Goal: Navigation & Orientation: Find specific page/section

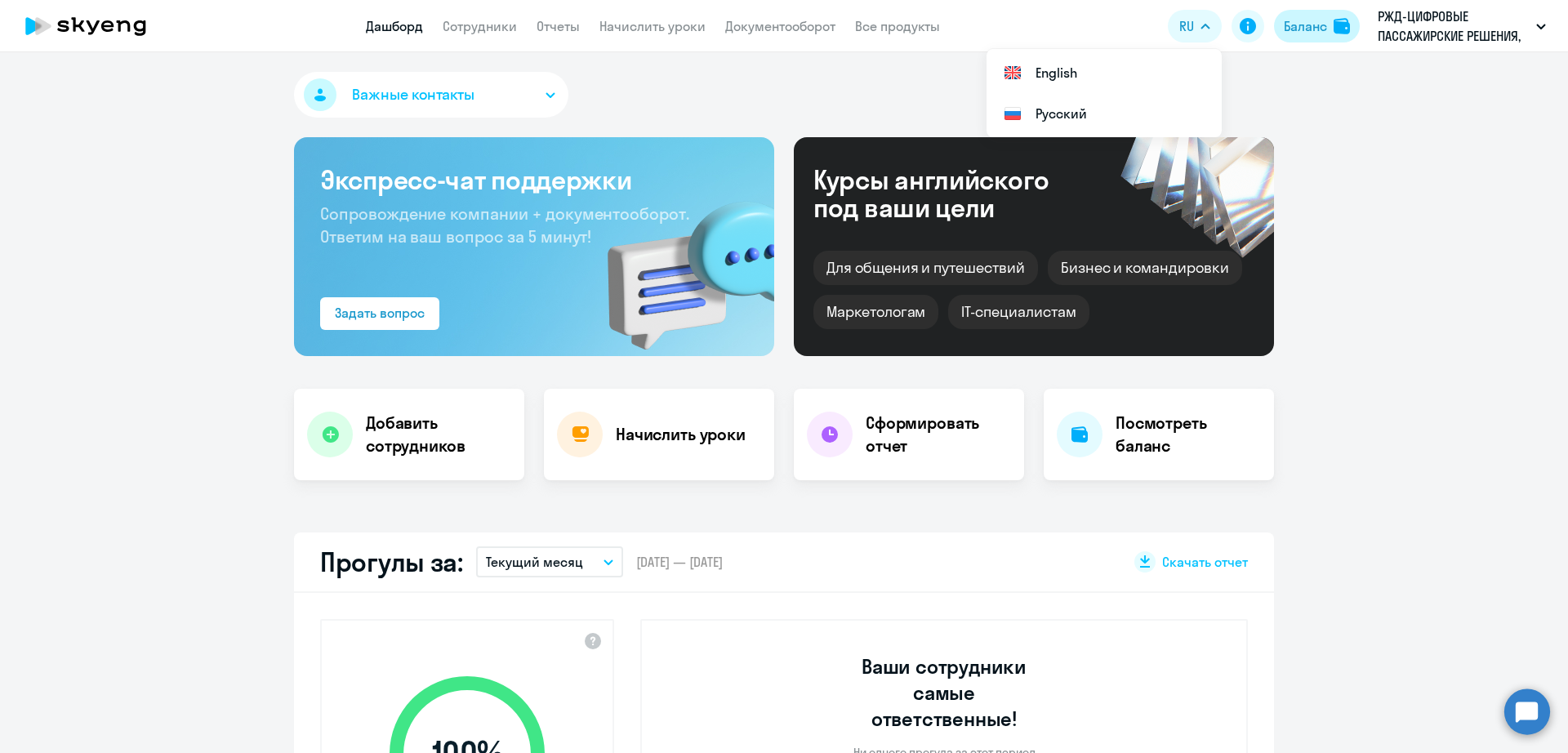
click at [1320, 22] on div "Баланс" at bounding box center [1305, 25] width 43 height 19
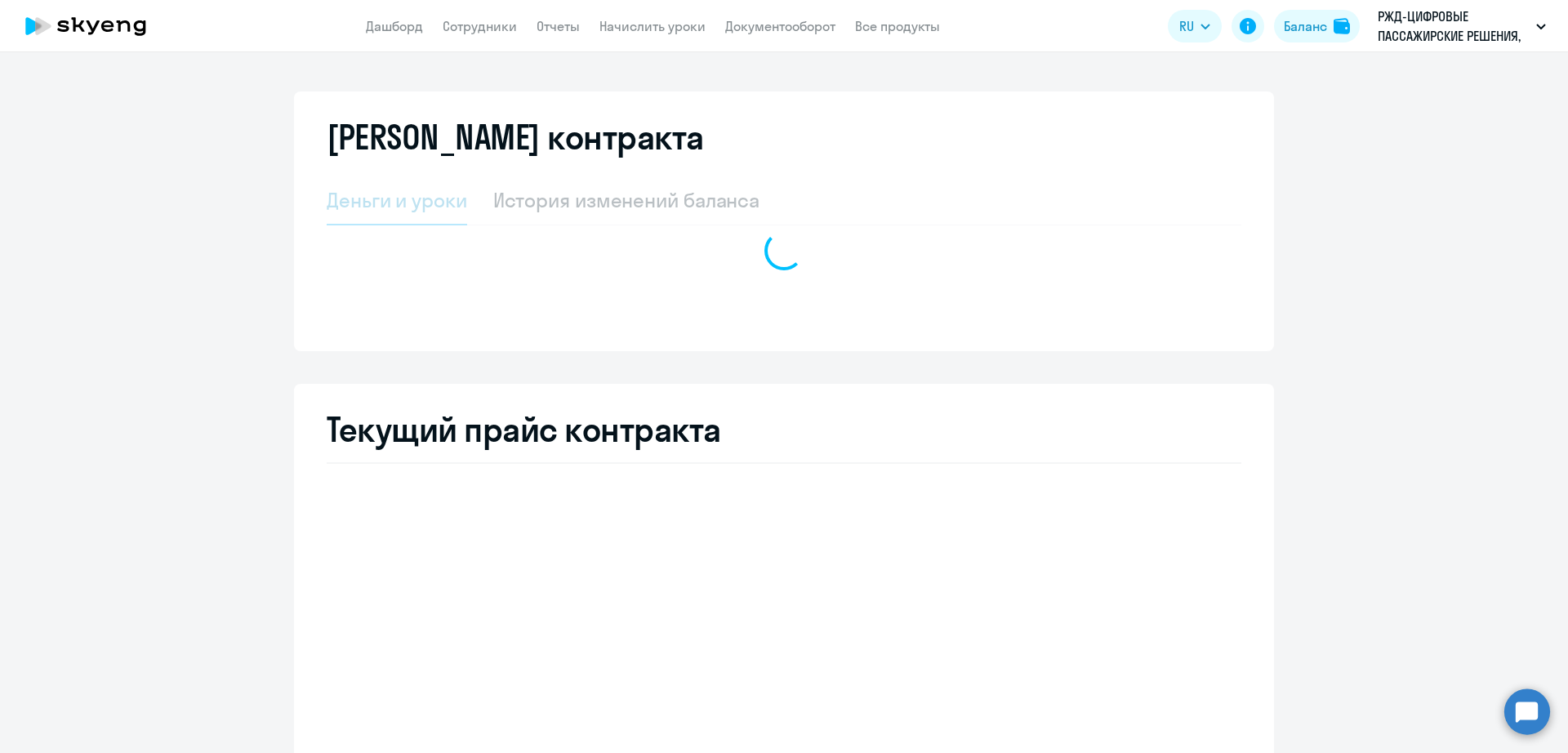
select select "english_adult_not_native_speaker_premium"
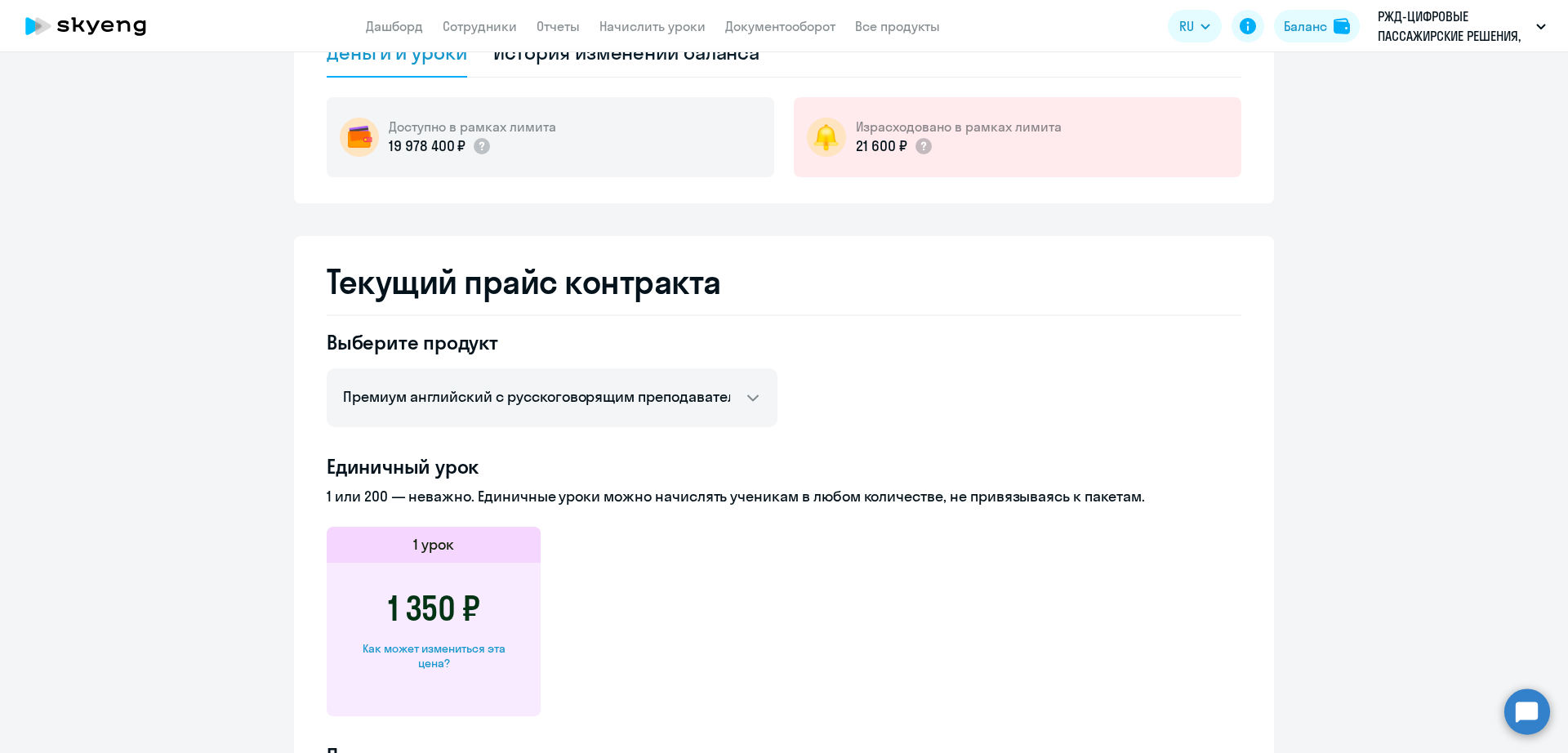
scroll to position [307, 0]
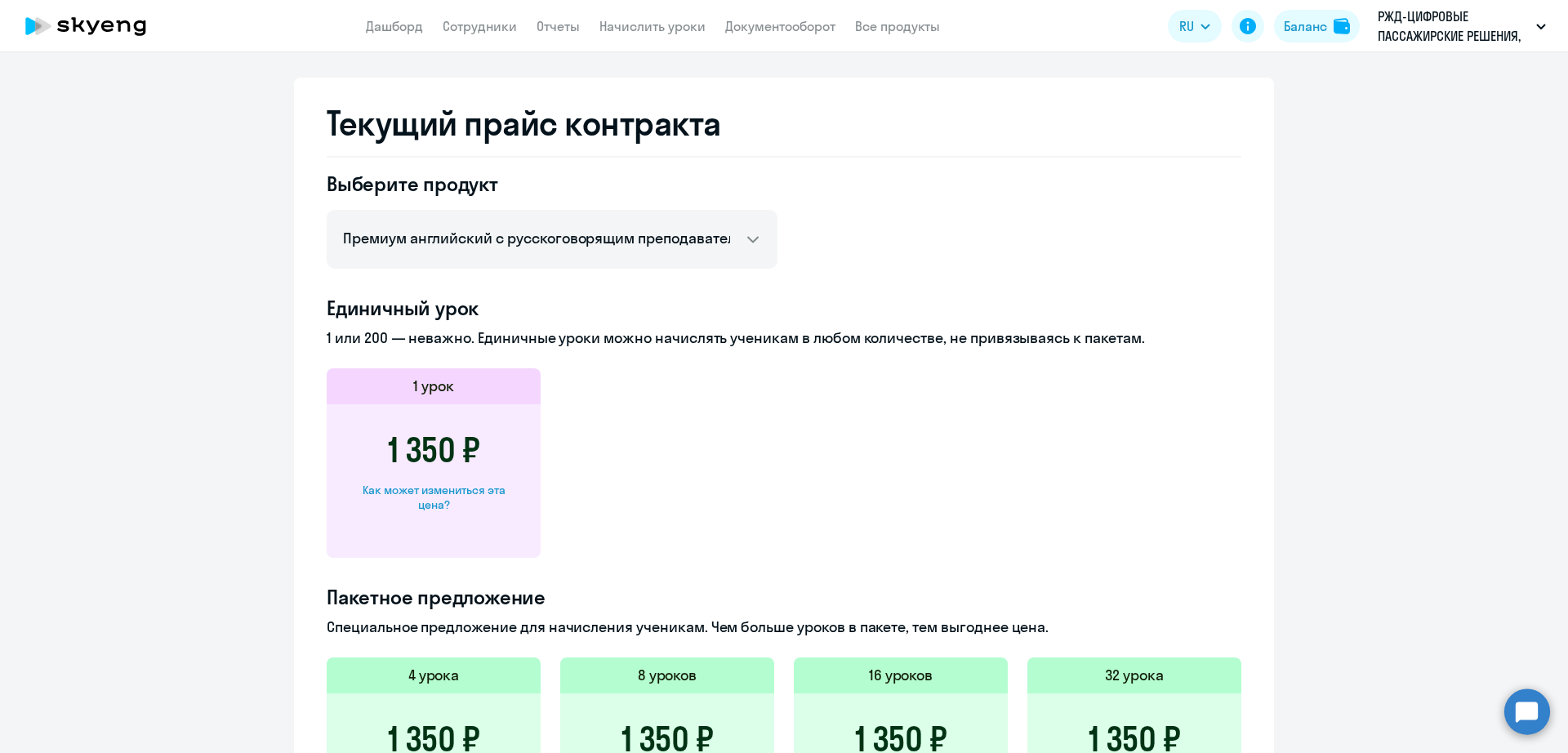
click at [483, 488] on div "Как может измениться эта цена?" at bounding box center [433, 497] width 161 height 30
select select "english_adult_not_native_speaker_premium"
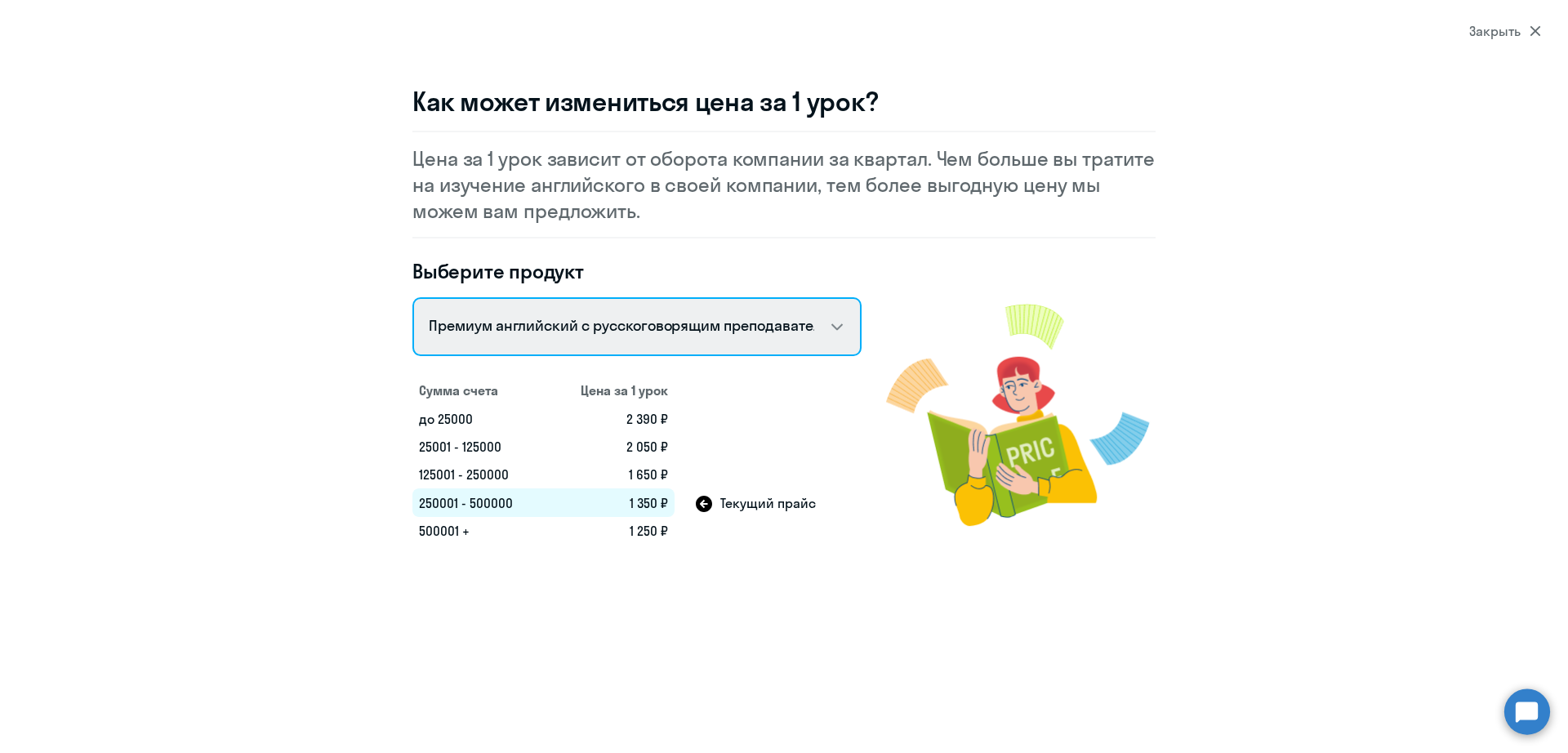
click at [601, 340] on select "Английский General с русскоговорящим преподавателем Английский General с англог…" at bounding box center [637, 327] width 449 height 59
click at [538, 602] on section "Закрыть Как может измениться цена за 1 урок? Цена за 1 урок зависит от оборота …" at bounding box center [784, 376] width 1568 height 753
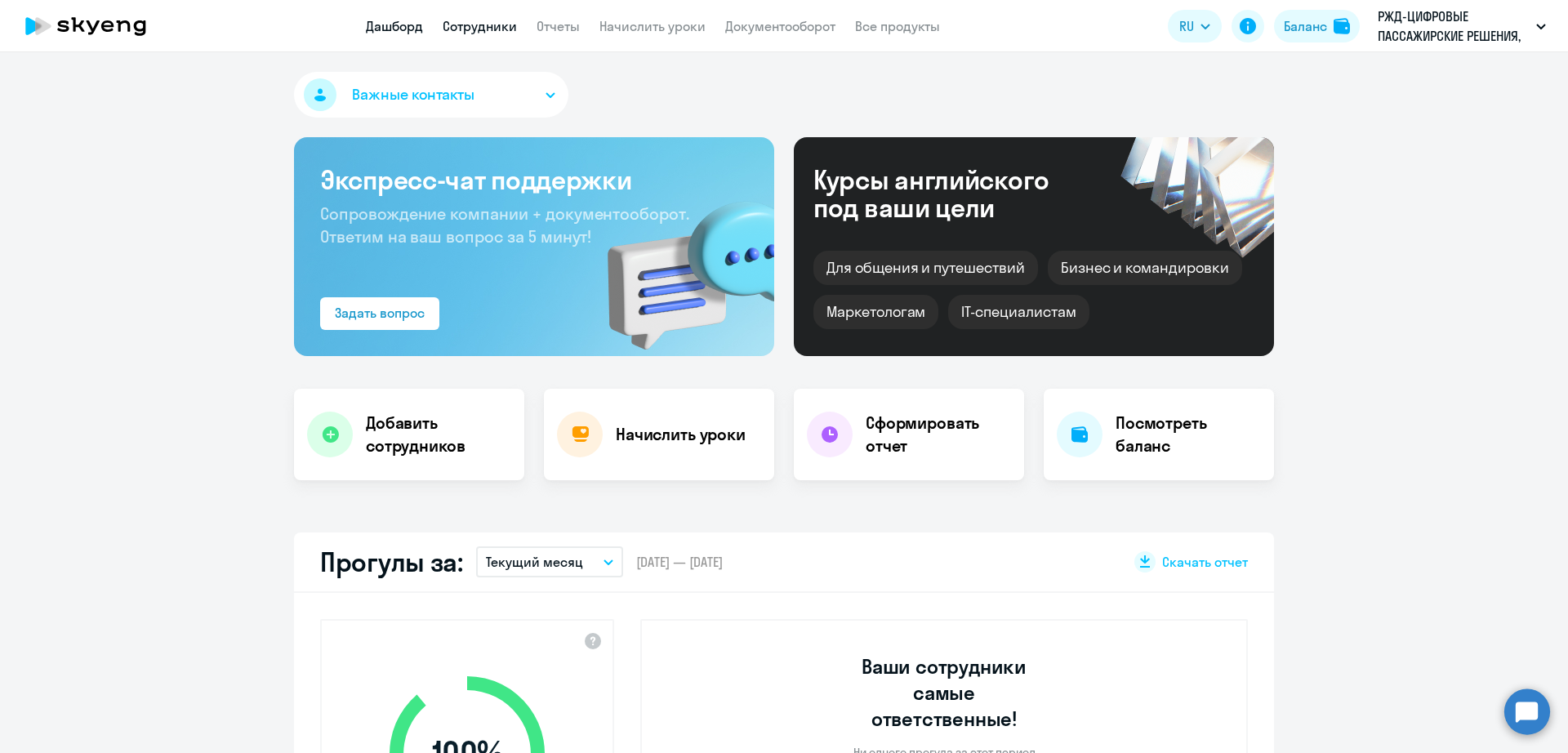
click at [473, 26] on link "Сотрудники" at bounding box center [480, 25] width 74 height 16
select select "30"
click at [496, 26] on link "Сотрудники" at bounding box center [480, 25] width 74 height 16
select select "30"
drag, startPoint x: 498, startPoint y: 8, endPoint x: 496, endPoint y: 18, distance: 10.2
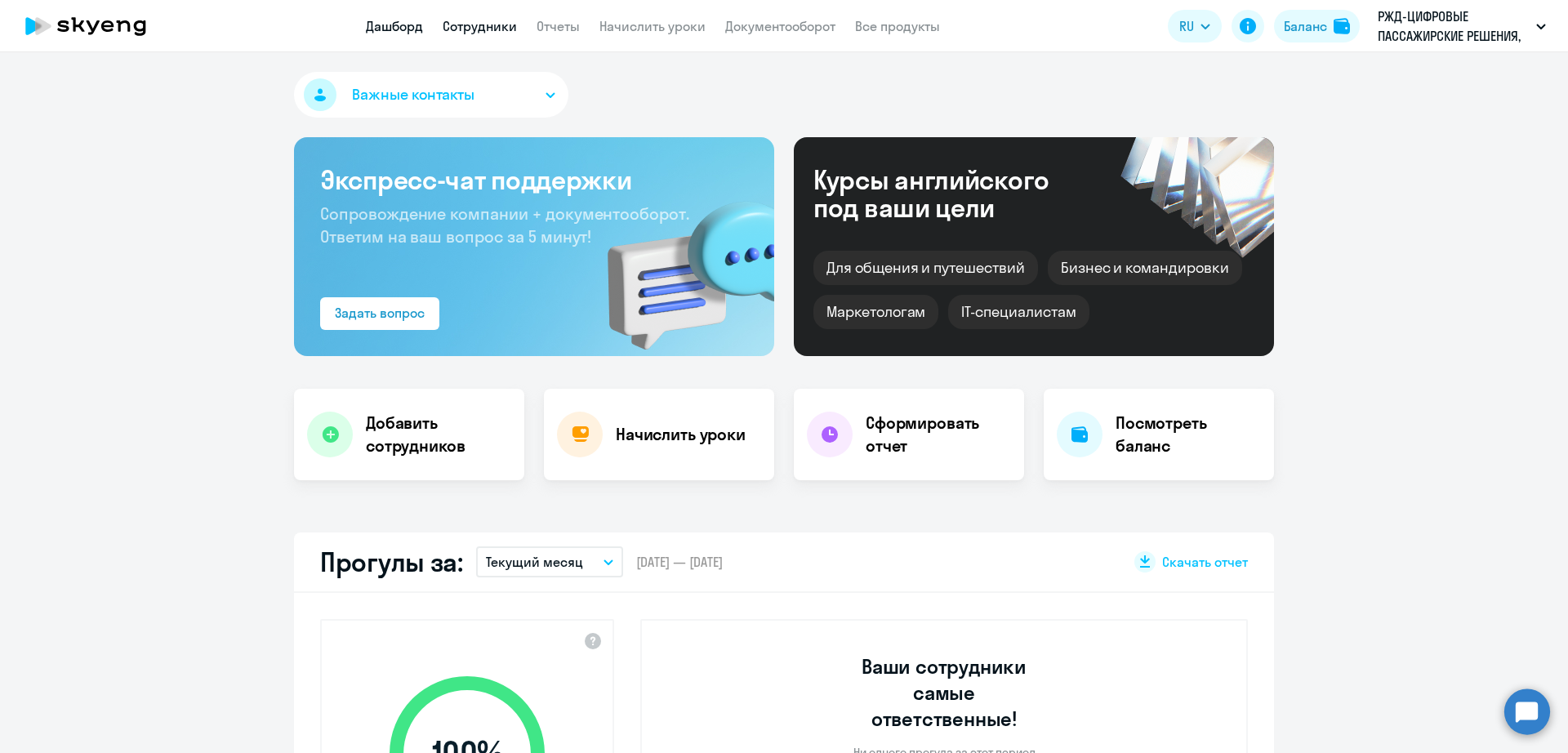
click at [497, 9] on app-header "Дашборд Сотрудники Отчеты Начислить уроки Документооборот Все продукты Дашборд …" at bounding box center [784, 26] width 1568 height 52
click at [494, 25] on link "Сотрудники" at bounding box center [480, 25] width 74 height 16
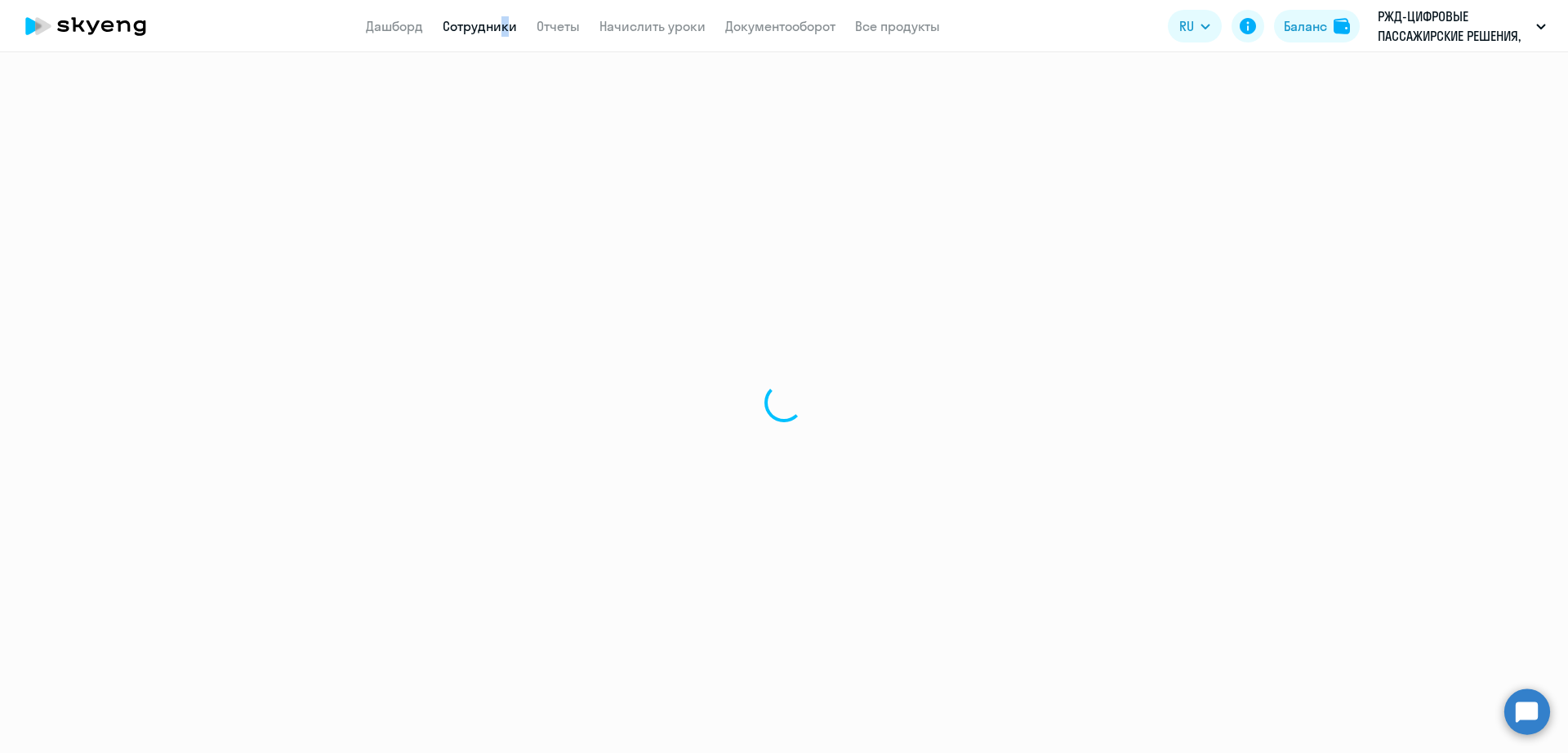
select select "30"
